Goal: Transaction & Acquisition: Obtain resource

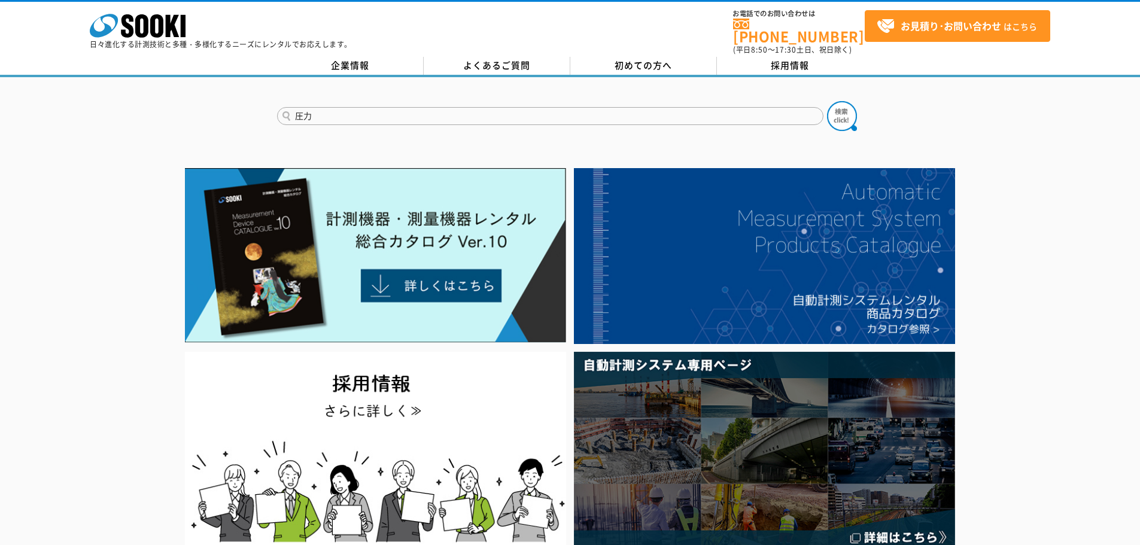
type input "圧力"
click at [827, 101] on button at bounding box center [842, 116] width 30 height 30
drag, startPoint x: 449, startPoint y: 121, endPoint x: 464, endPoint y: 109, distance: 19.5
click at [458, 114] on form at bounding box center [570, 118] width 586 height 34
click at [464, 109] on input "text" at bounding box center [550, 116] width 546 height 18
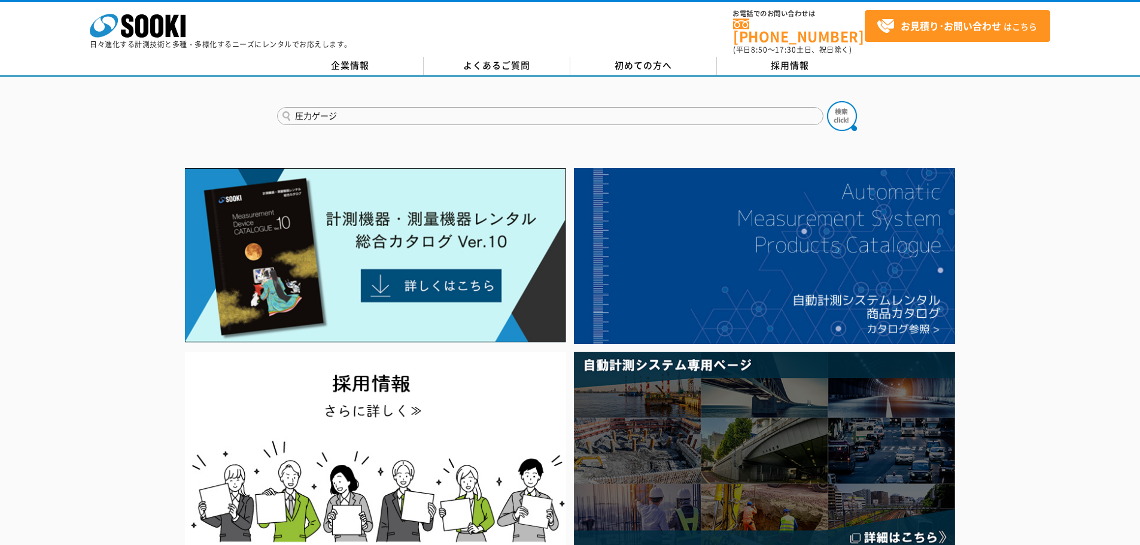
type input "圧力ゲージ"
click at [827, 101] on button at bounding box center [842, 116] width 30 height 30
